Goal: Transaction & Acquisition: Download file/media

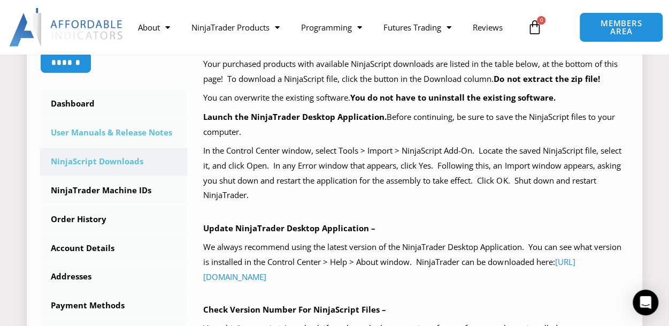
scroll to position [268, 0]
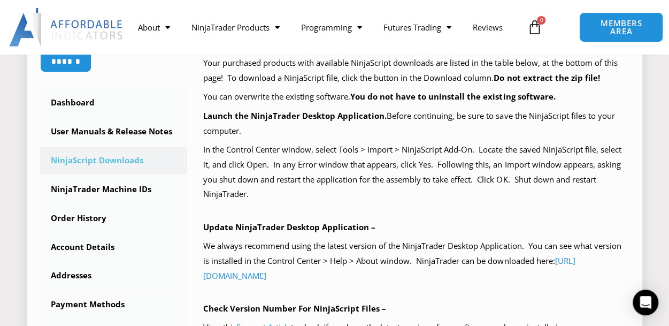
click at [89, 159] on link "NinjaScript Downloads" at bounding box center [113, 161] width 147 height 28
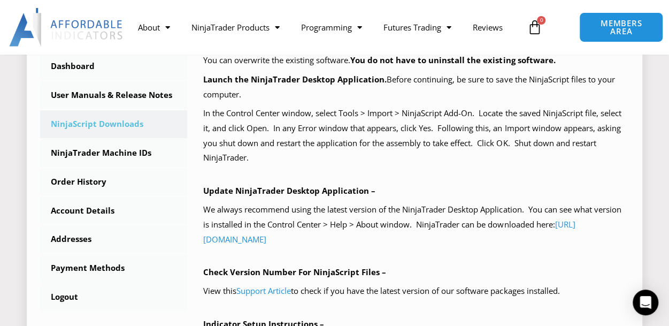
scroll to position [321, 0]
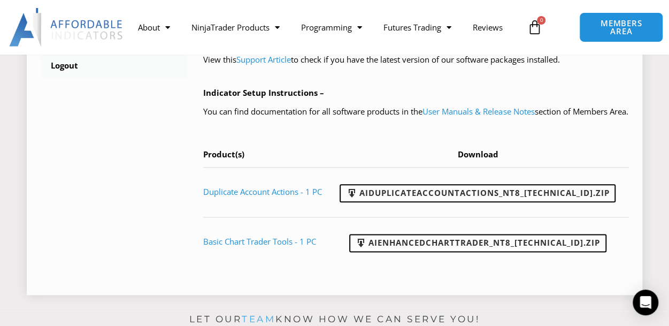
scroll to position [589, 0]
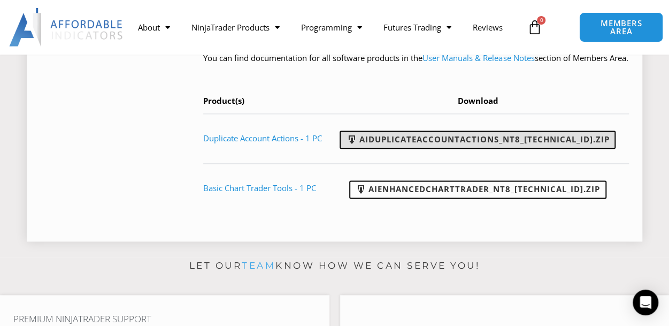
click at [393, 149] on link "AIDuplicateAccountActions_NT8_25.9.24.1.zip" at bounding box center [478, 140] width 276 height 18
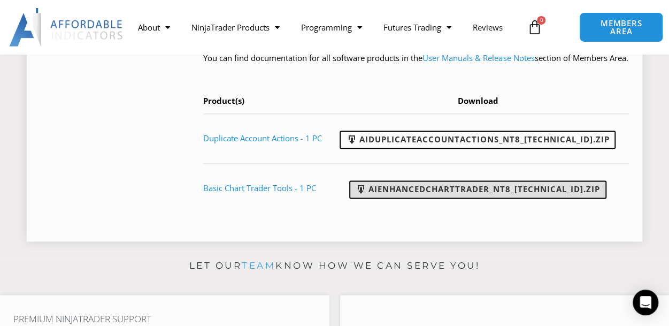
click at [533, 199] on link "AIEnhancedChartTrader_NT8_25.1.31.1.zip" at bounding box center [477, 189] width 257 height 18
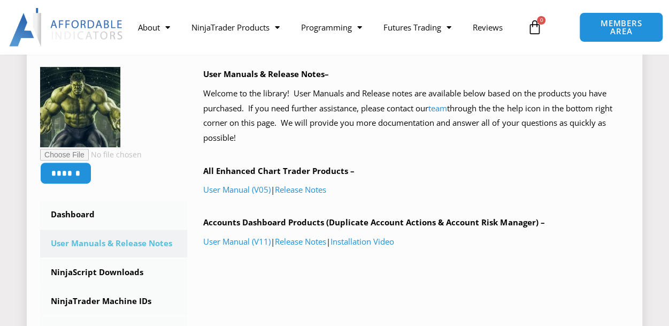
scroll to position [161, 0]
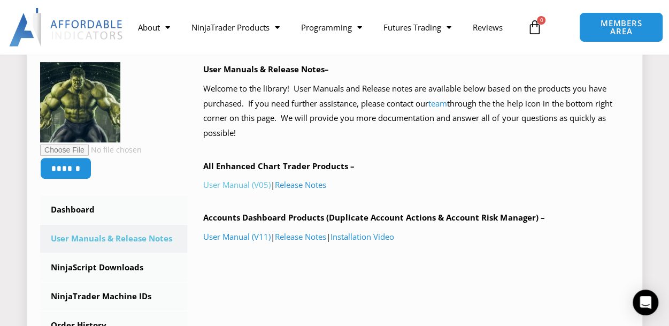
click at [229, 186] on link "User Manual (V05)" at bounding box center [236, 184] width 67 height 11
click at [231, 234] on link "User Manual (V11)" at bounding box center [236, 236] width 67 height 11
click at [306, 184] on link "Release Notes" at bounding box center [300, 184] width 51 height 11
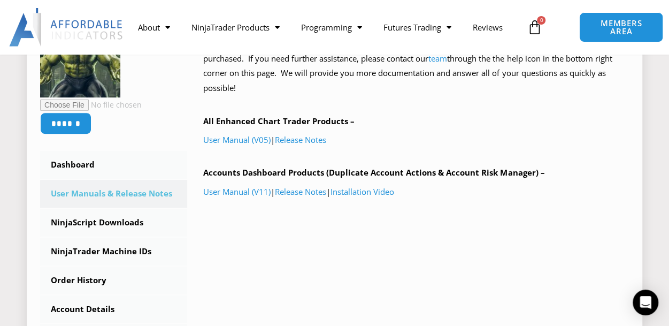
scroll to position [268, 0]
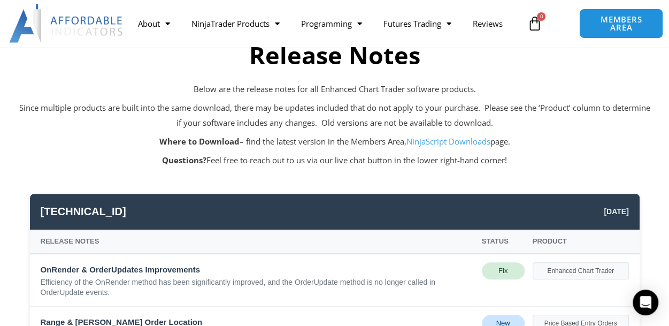
scroll to position [107, 0]
